Goal: Task Accomplishment & Management: Manage account settings

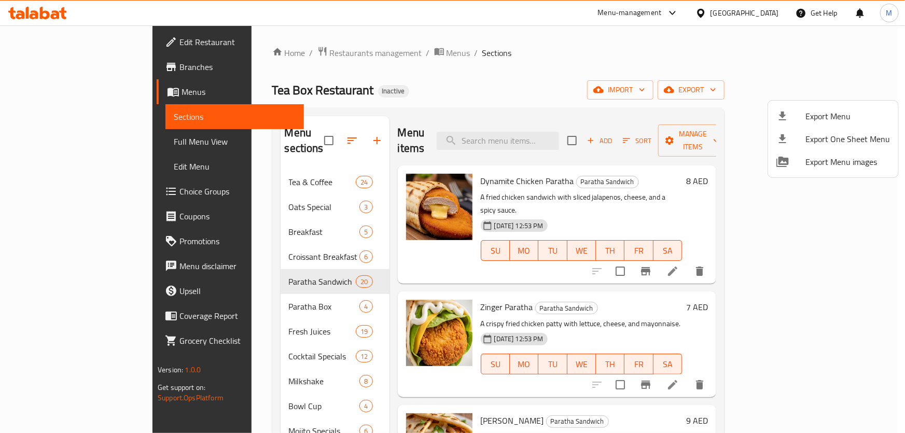
click at [51, 11] on div at bounding box center [452, 216] width 905 height 433
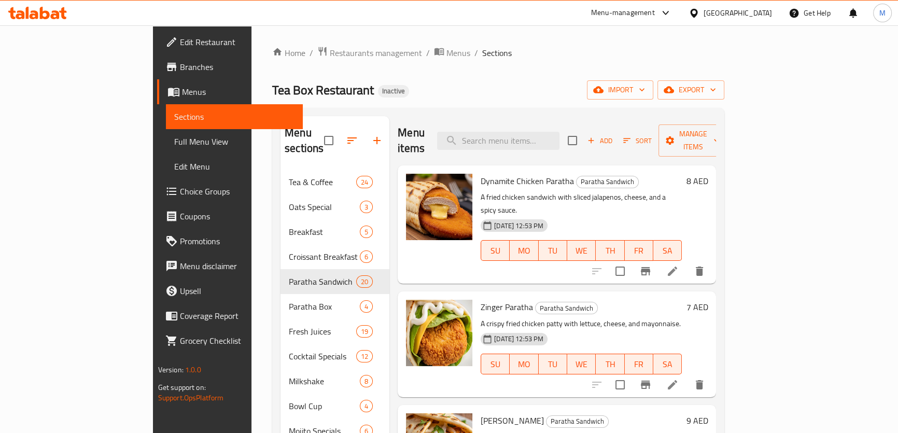
click at [51, 11] on icon at bounding box center [37, 13] width 59 height 12
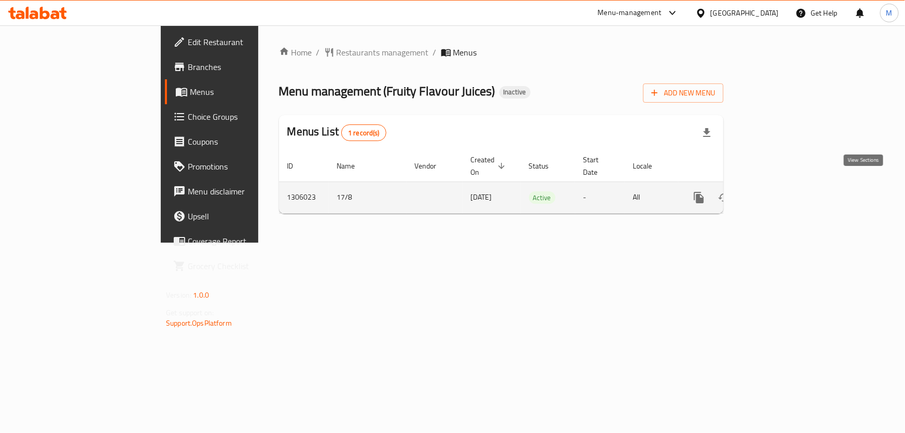
click at [780, 191] on icon "enhanced table" at bounding box center [774, 197] width 12 height 12
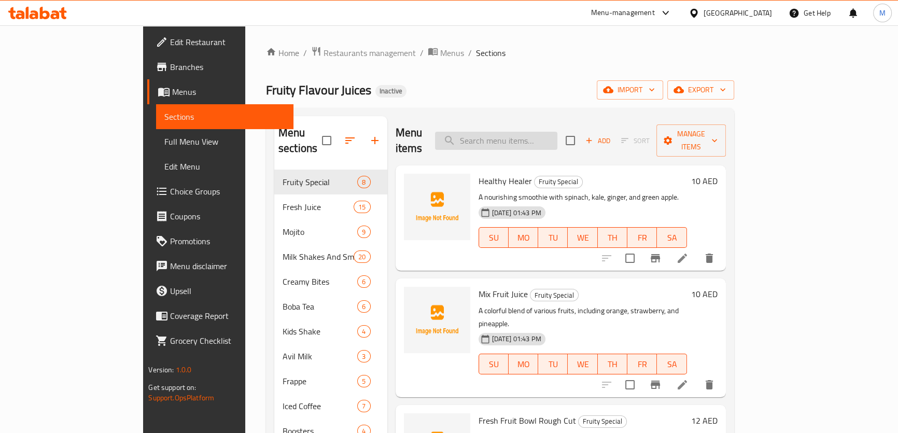
click at [539, 132] on input "search" at bounding box center [496, 141] width 122 height 18
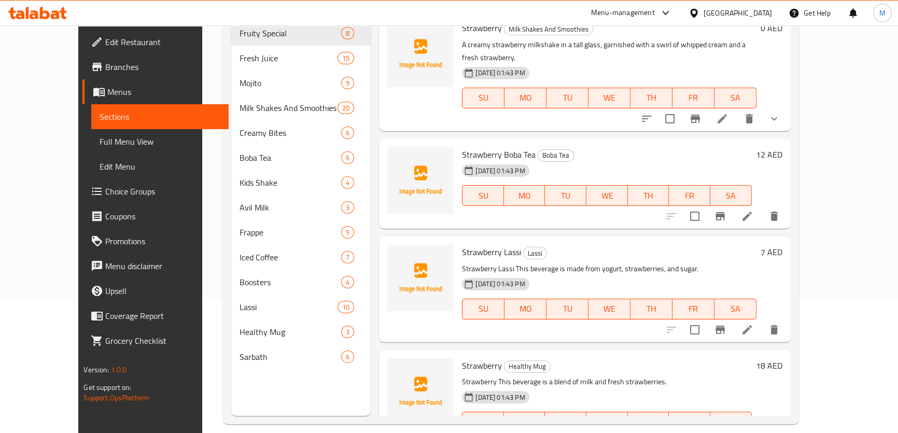
scroll to position [145, 0]
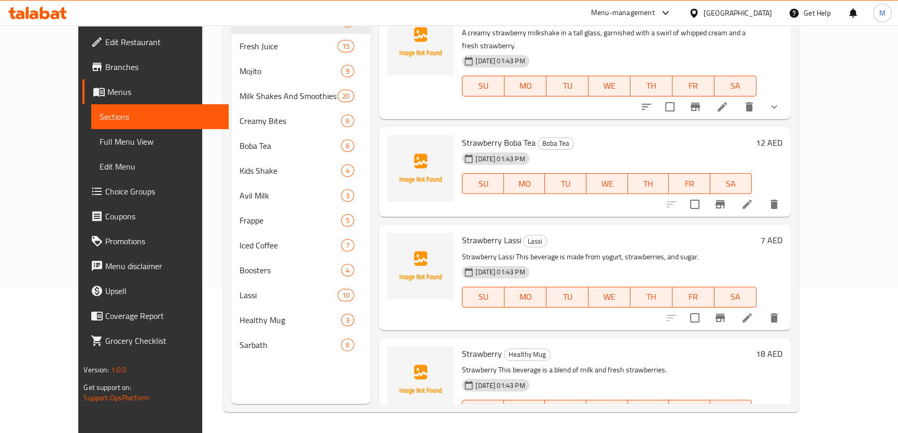
type input "strawberry"
click at [100, 117] on span "Sections" at bounding box center [160, 116] width 120 height 12
click at [35, 16] on icon at bounding box center [34, 14] width 9 height 9
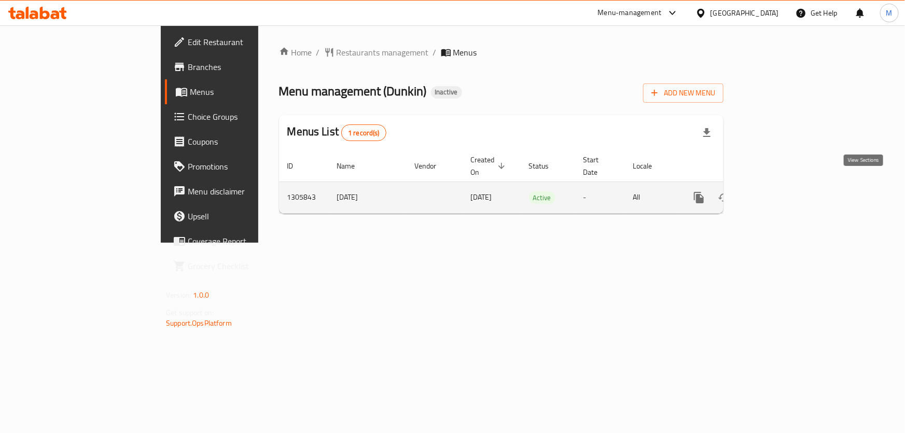
click at [780, 191] on icon "enhanced table" at bounding box center [774, 197] width 12 height 12
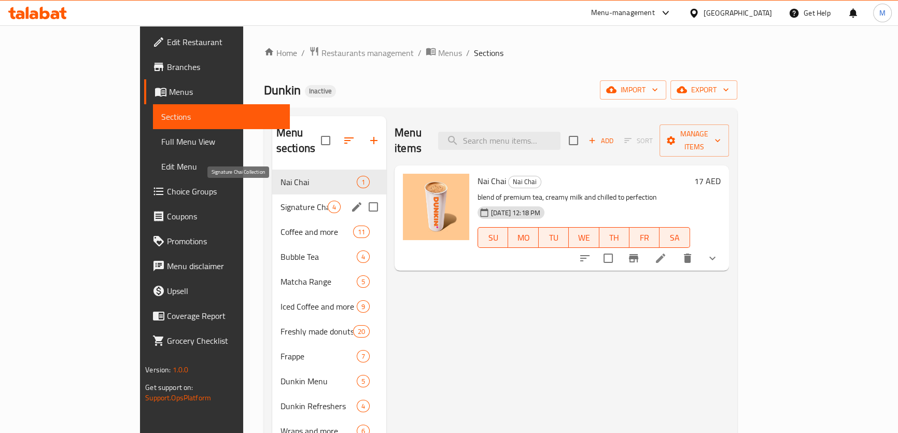
click at [281, 201] on span "Signature Chai Collection" at bounding box center [304, 207] width 47 height 12
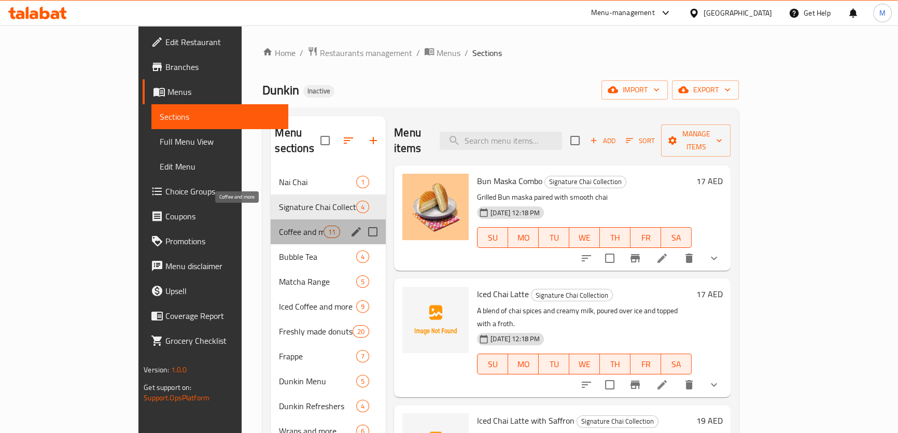
click at [279, 226] on span "Coffee and more" at bounding box center [301, 232] width 44 height 12
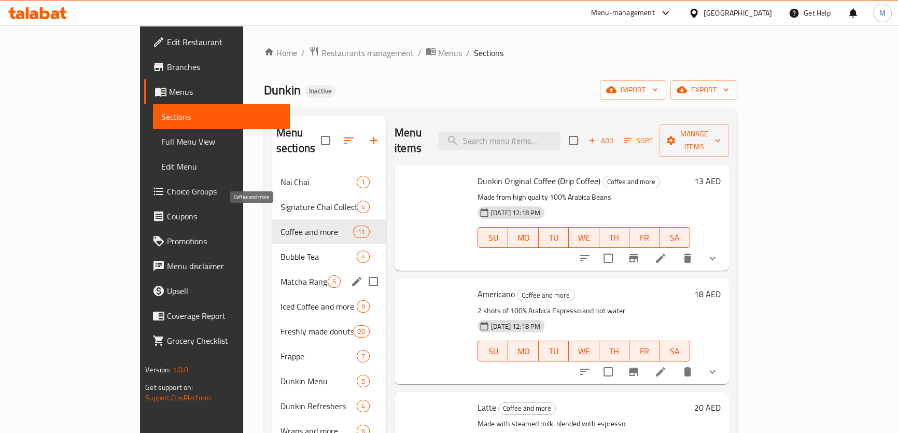
click at [272, 277] on div "Matcha Range 5" at bounding box center [329, 281] width 114 height 25
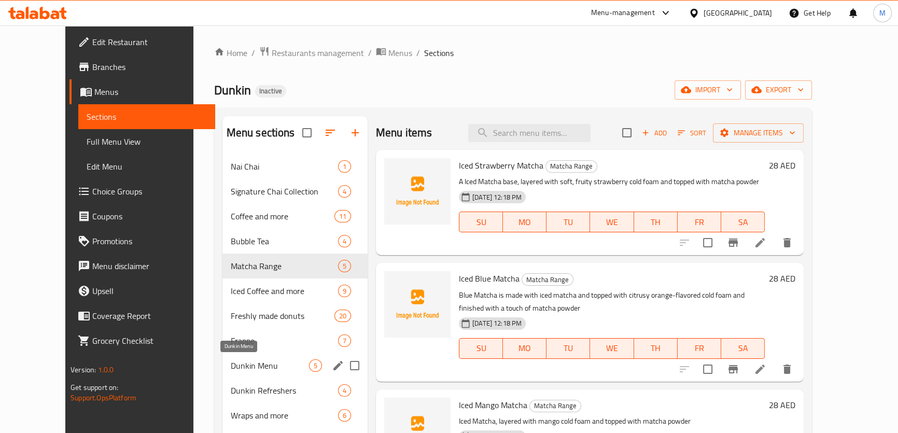
click at [231, 363] on span "Dunkin Menu" at bounding box center [270, 365] width 78 height 12
